Goal: Find specific page/section: Find specific page/section

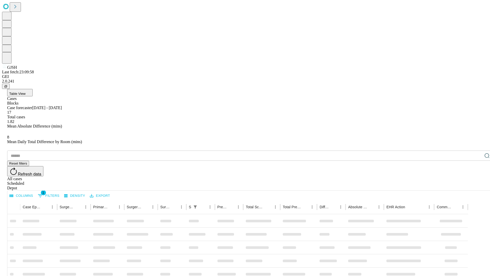
click at [477, 186] on div "Depot" at bounding box center [250, 188] width 486 height 5
